Goal: Information Seeking & Learning: Check status

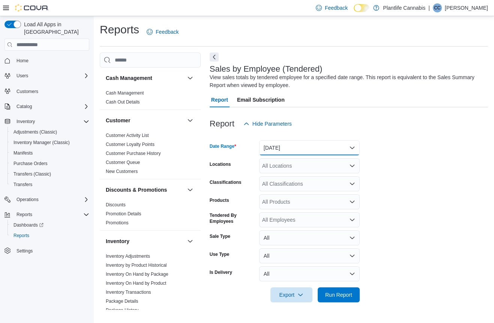
click at [274, 154] on button "Yesterday" at bounding box center [309, 147] width 101 height 15
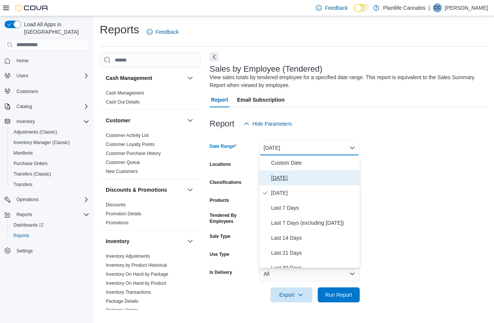
click at [294, 174] on span "[DATE]" at bounding box center [314, 177] width 86 height 9
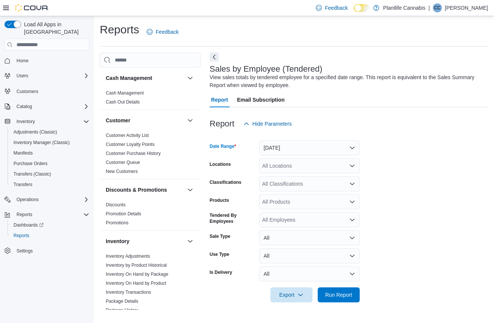
click at [293, 170] on div "All Locations" at bounding box center [309, 165] width 101 height 15
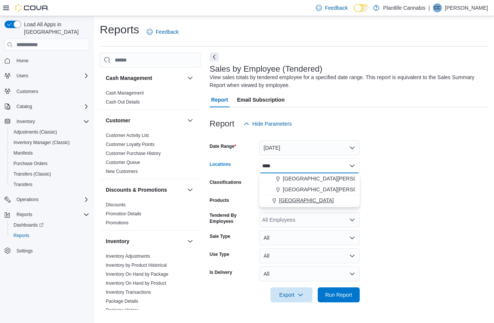
type input "****"
click at [316, 206] on button "[GEOGRAPHIC_DATA]" at bounding box center [309, 200] width 101 height 11
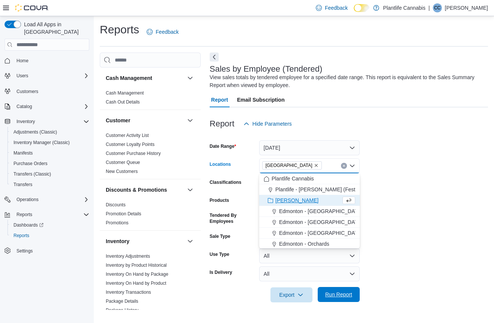
click at [352, 301] on span "Run Report" at bounding box center [338, 294] width 33 height 15
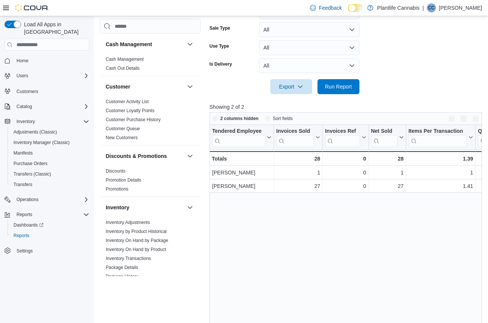
scroll to position [227, 0]
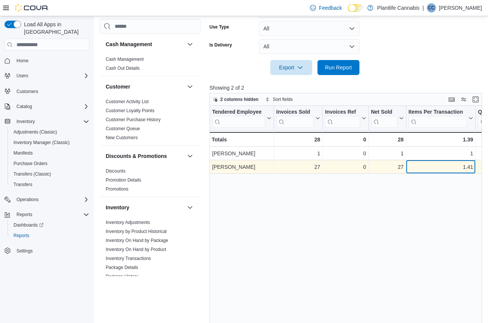
click at [422, 168] on div "1.41" at bounding box center [441, 166] width 65 height 9
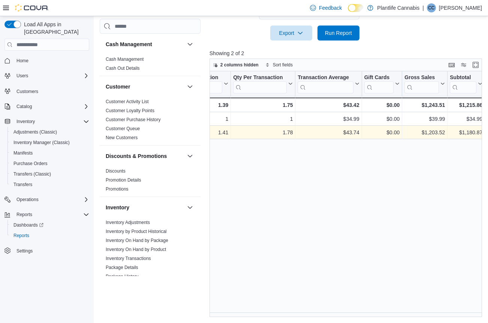
scroll to position [120, 0]
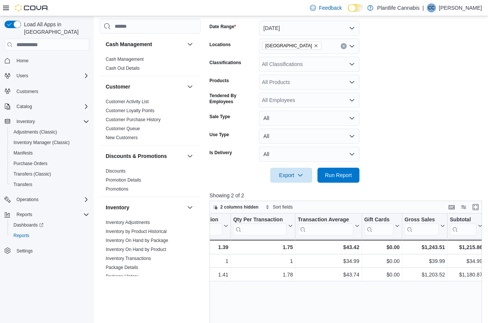
click at [282, 67] on div "All Classifications" at bounding box center [309, 64] width 101 height 15
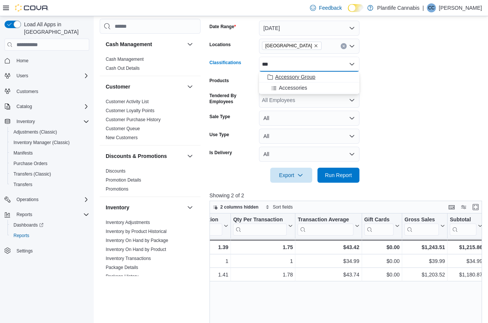
type input "***"
click at [309, 78] on span "Accessory Group" at bounding box center [295, 77] width 40 height 8
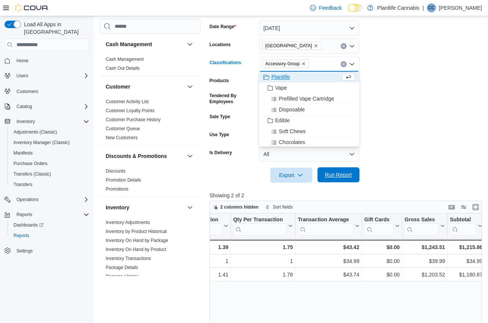
click at [347, 177] on span "Run Report" at bounding box center [338, 175] width 27 height 8
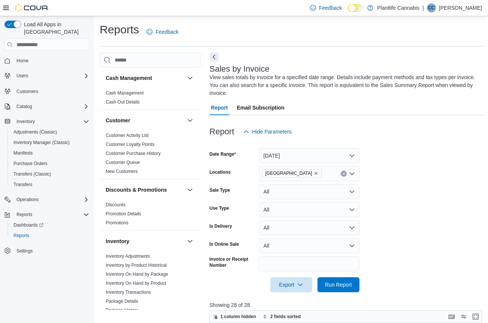
click at [333, 294] on div at bounding box center [348, 296] width 276 height 9
click at [337, 287] on span "Run Report" at bounding box center [338, 285] width 27 height 8
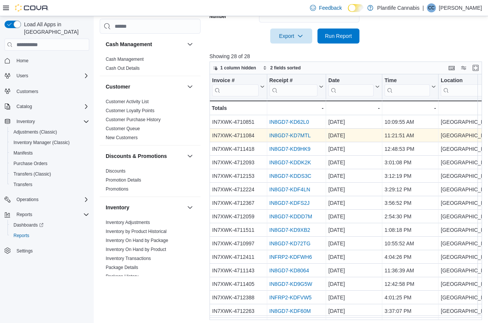
scroll to position [203, 0]
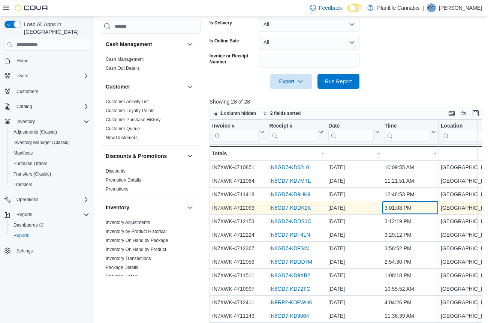
click at [432, 201] on div "3:01:08 PM - Time, column 4, row 4" at bounding box center [411, 208] width 56 height 14
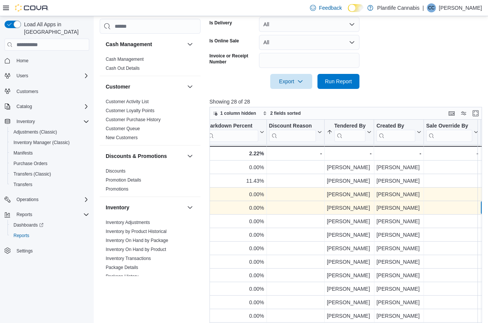
scroll to position [0, 898]
